Goal: Information Seeking & Learning: Find specific page/section

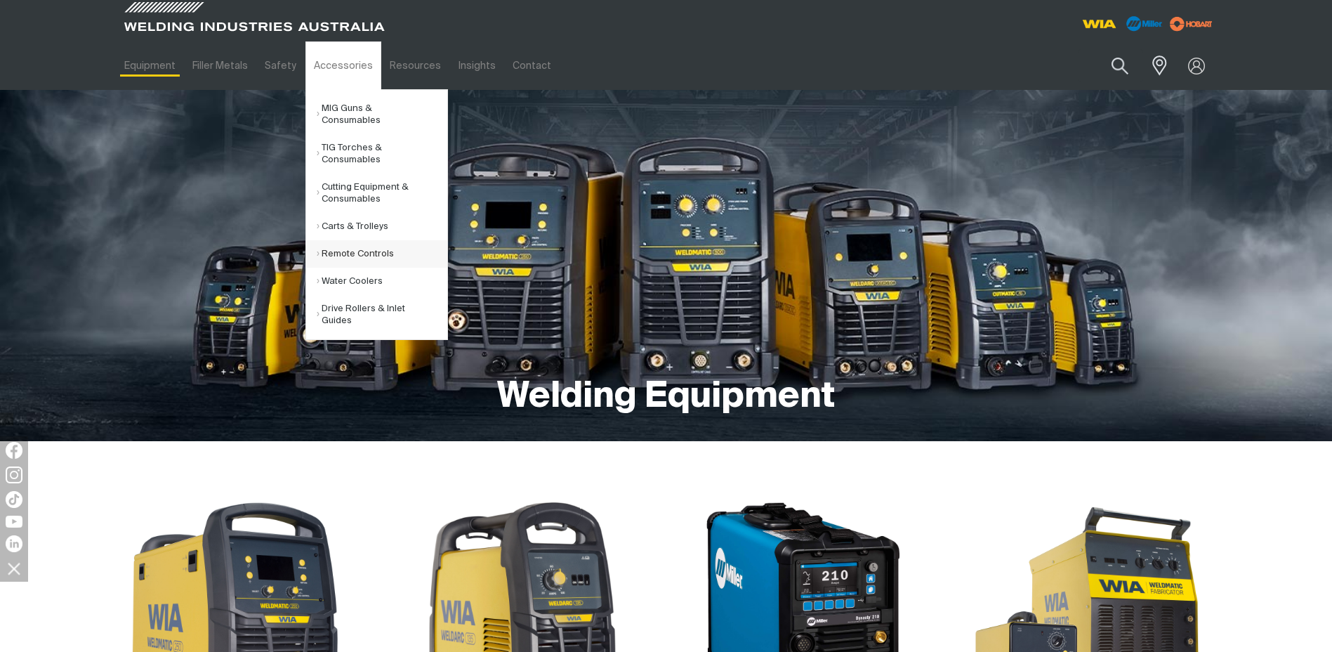
click at [360, 240] on link "Remote Controls" at bounding box center [382, 253] width 131 height 27
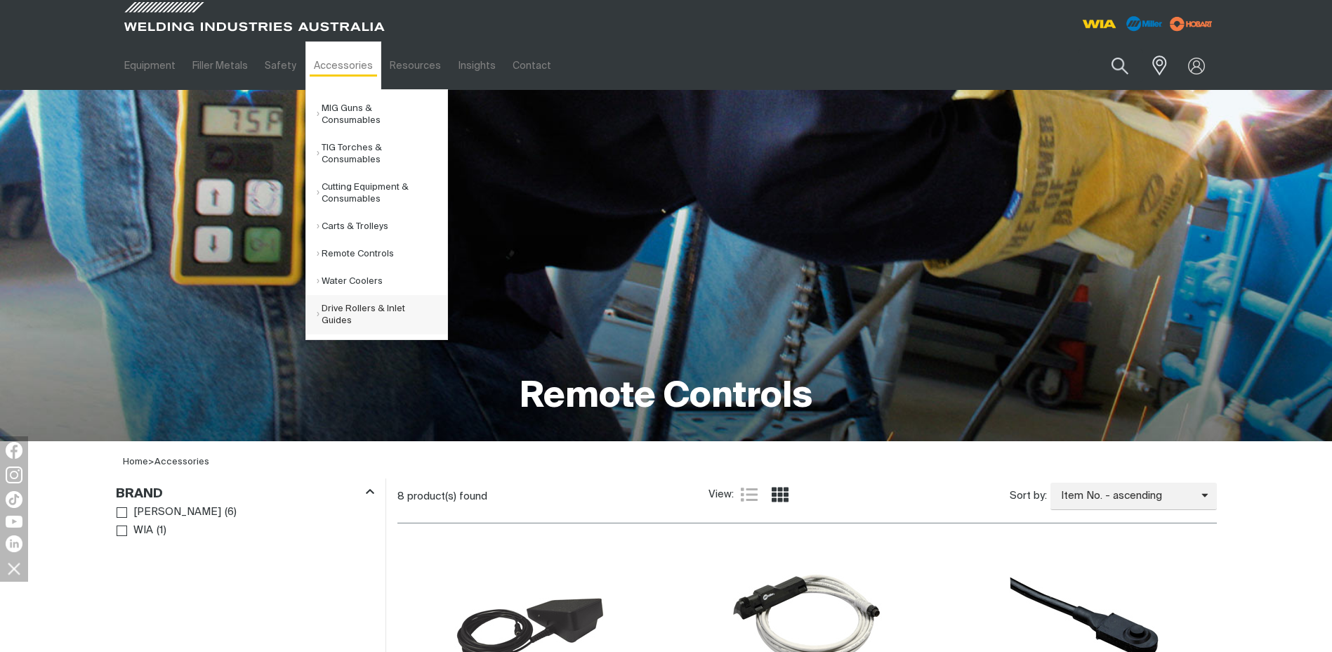
click at [338, 306] on link "Drive Rollers & Inlet Guides" at bounding box center [382, 314] width 131 height 39
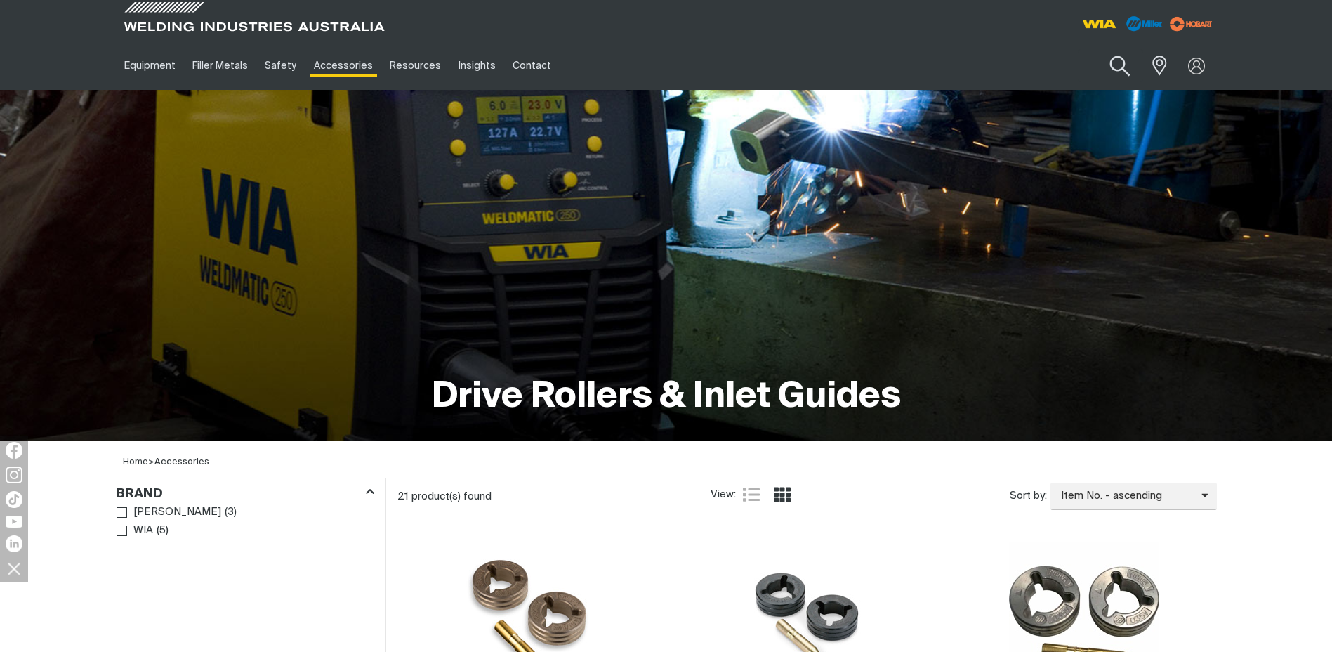
click at [1118, 65] on button "Search products" at bounding box center [1119, 66] width 57 height 40
click at [978, 68] on input "Search" at bounding box center [1034, 66] width 216 height 32
type input "wia regulators"
click at [1096, 49] on button "Search products" at bounding box center [1120, 65] width 48 height 33
